Goal: Information Seeking & Learning: Learn about a topic

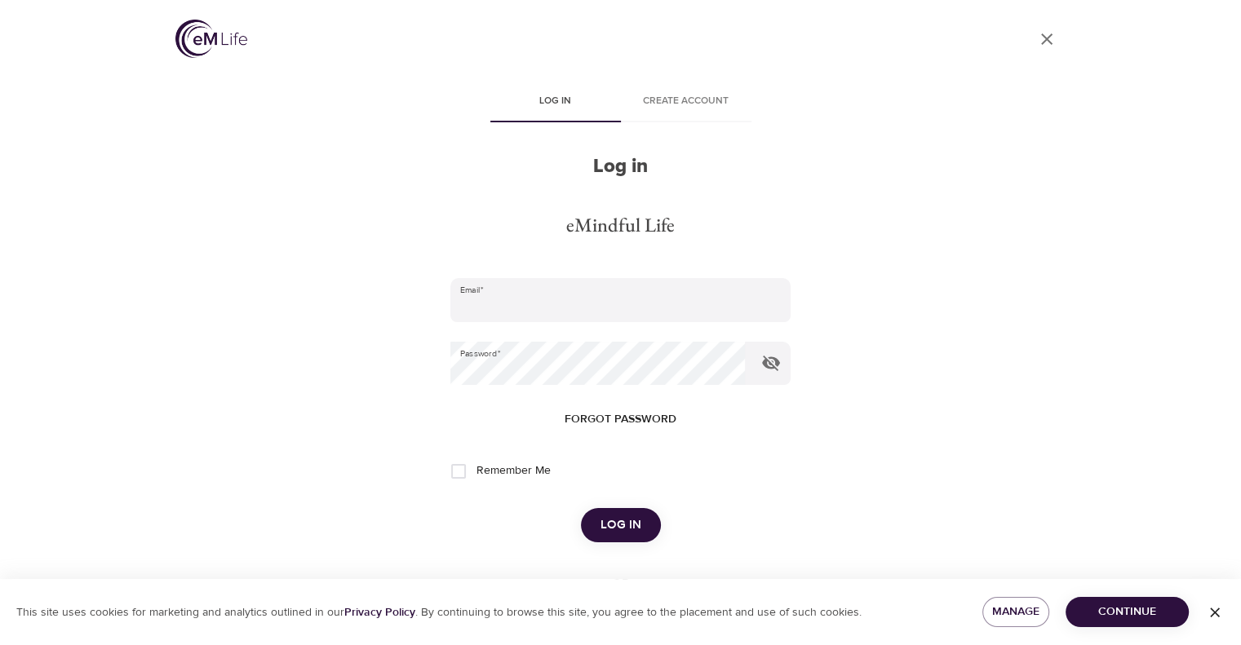
type input "[EMAIL_ADDRESS][DOMAIN_NAME]"
click at [626, 526] on span "Log in" at bounding box center [620, 525] width 41 height 21
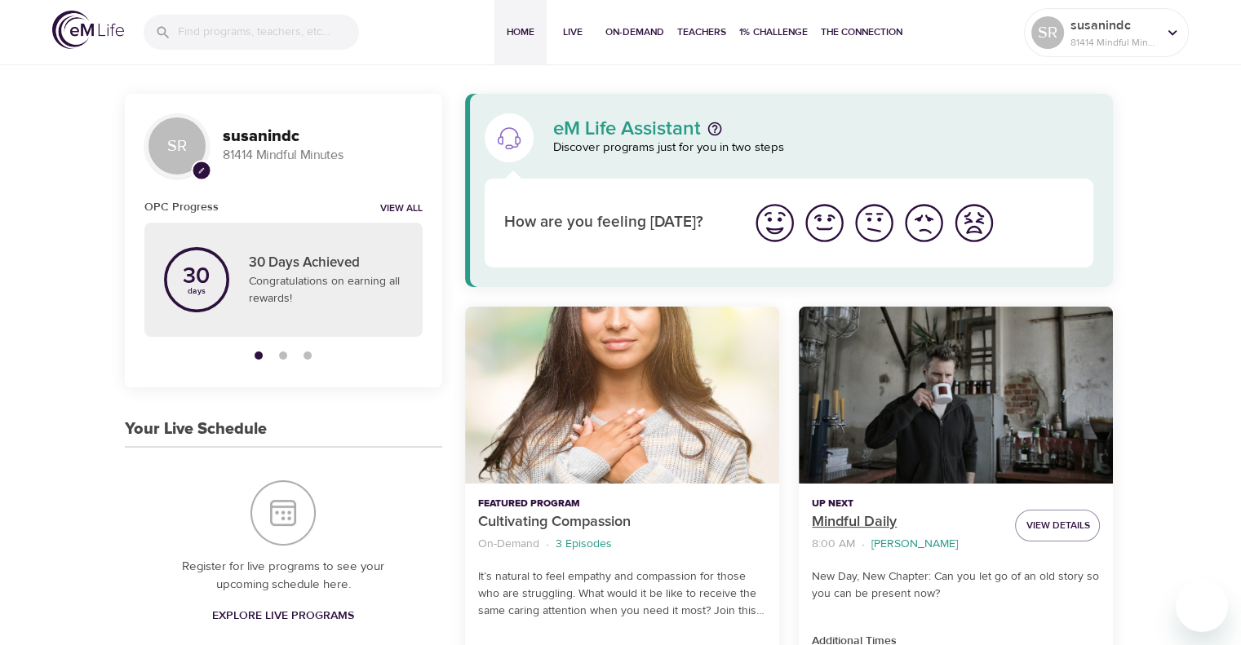
click at [868, 524] on p "Mindful Daily" at bounding box center [907, 522] width 190 height 22
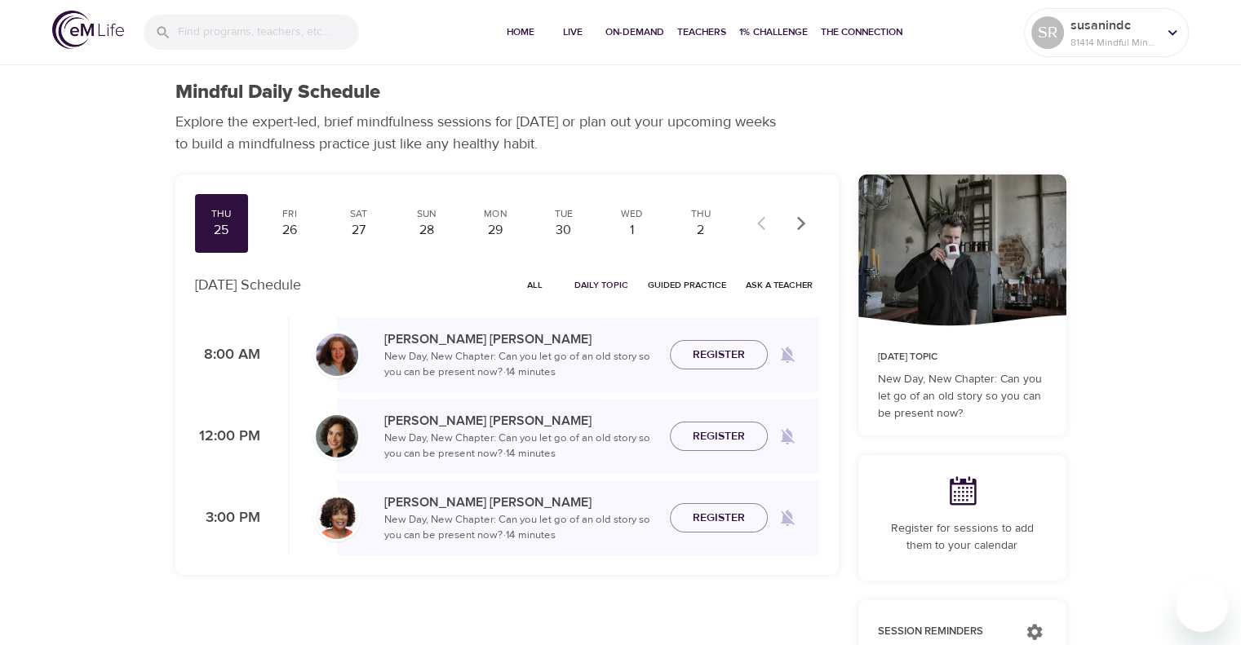
checkbox input "true"
click at [281, 218] on div "Fri" at bounding box center [289, 214] width 41 height 14
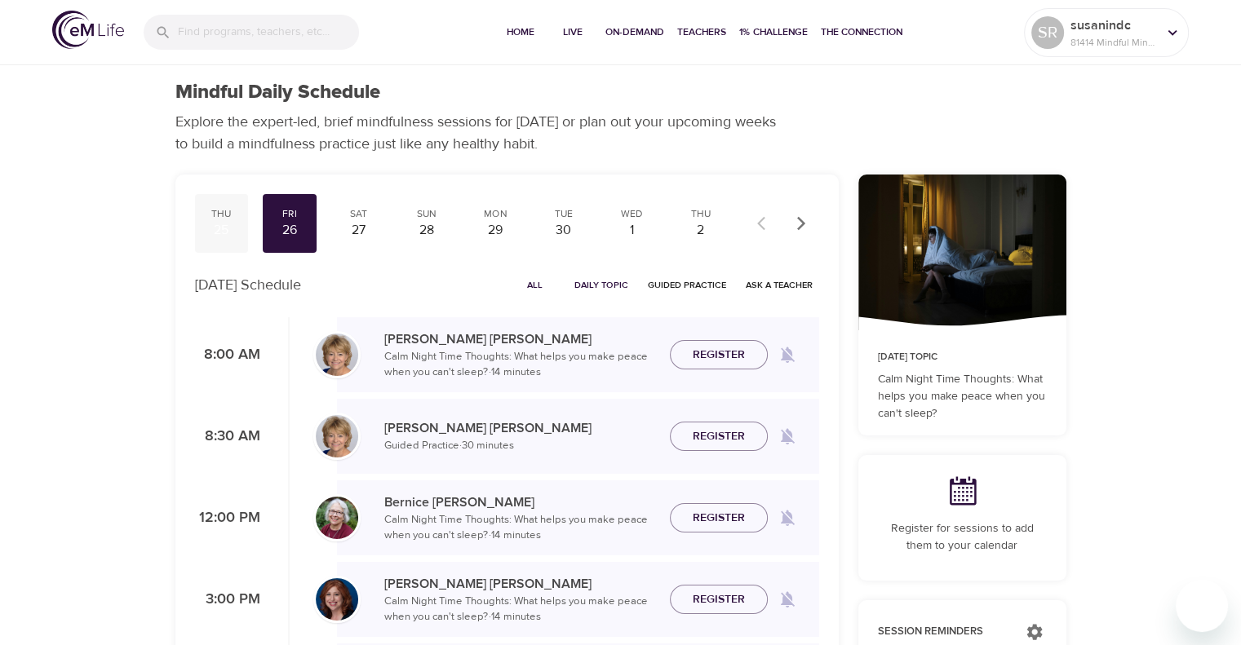
click at [228, 218] on div "Thu" at bounding box center [221, 214] width 41 height 14
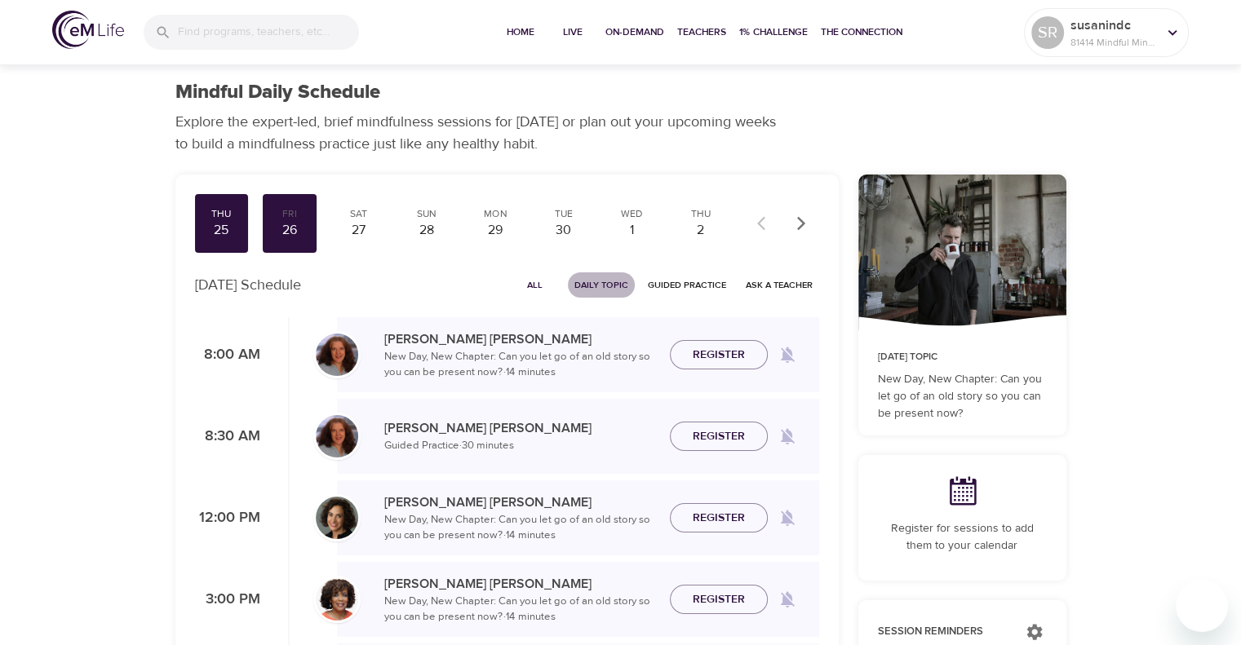
click at [587, 281] on span "Daily Topic" at bounding box center [601, 284] width 54 height 15
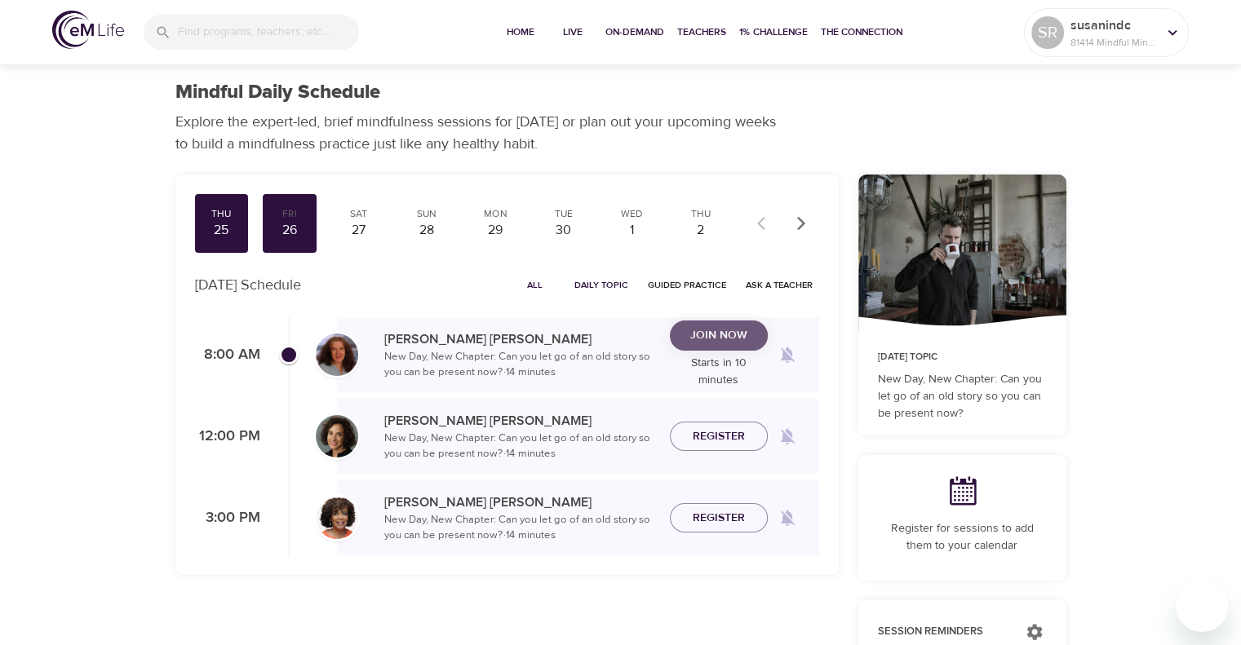
click at [711, 351] on button "Join Now" at bounding box center [719, 336] width 98 height 30
